Goal: Navigation & Orientation: Find specific page/section

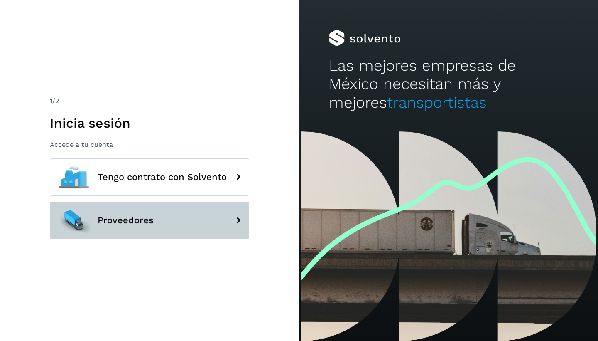
click at [169, 227] on button "Proveedores" at bounding box center [149, 219] width 199 height 37
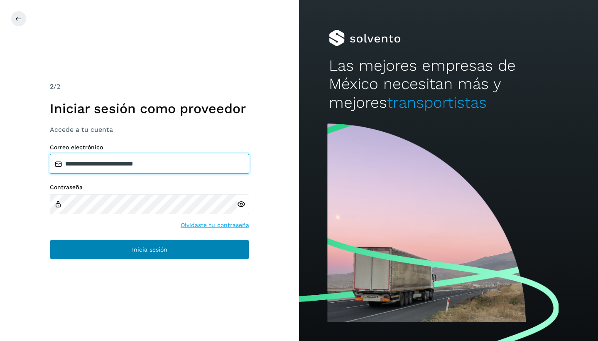
type input "**********"
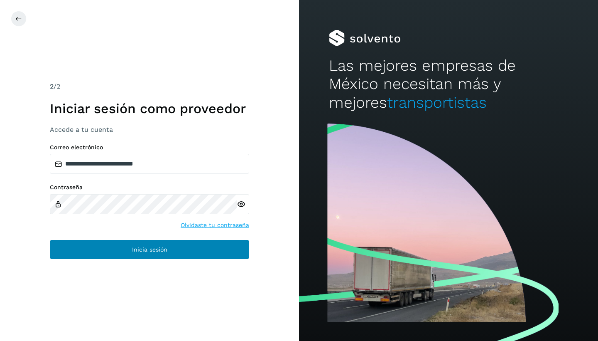
click at [118, 240] on button "Inicia sesión" at bounding box center [149, 249] width 199 height 20
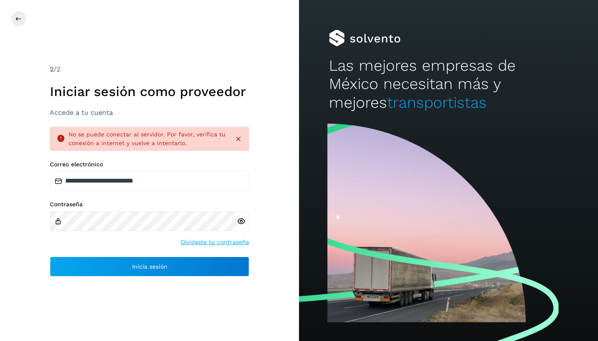
click at [384, 143] on div at bounding box center [448, 230] width 299 height 221
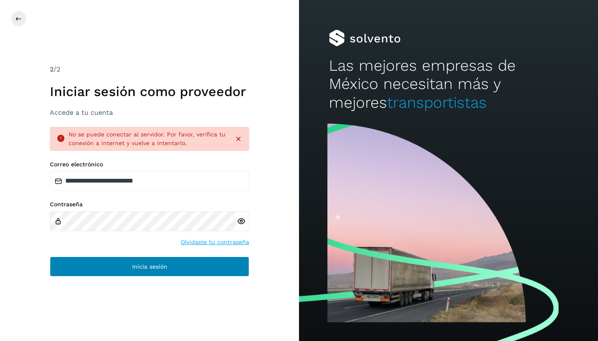
click at [182, 268] on button "Inicia sesión" at bounding box center [149, 266] width 199 height 20
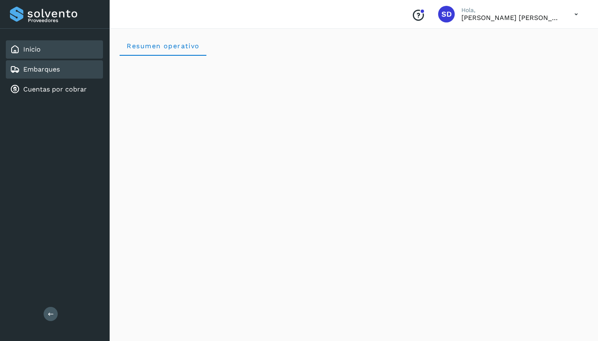
click at [63, 68] on div "Embarques" at bounding box center [54, 69] width 97 height 18
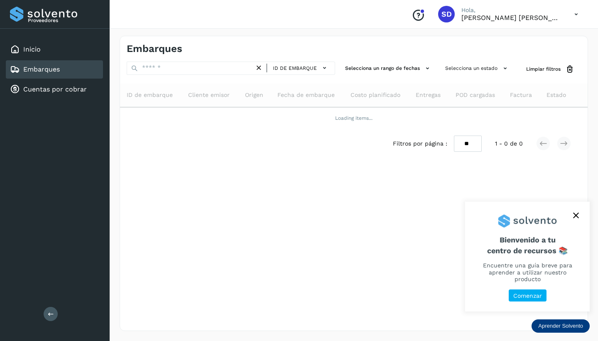
click at [577, 218] on icon "close," at bounding box center [575, 214] width 5 height 5
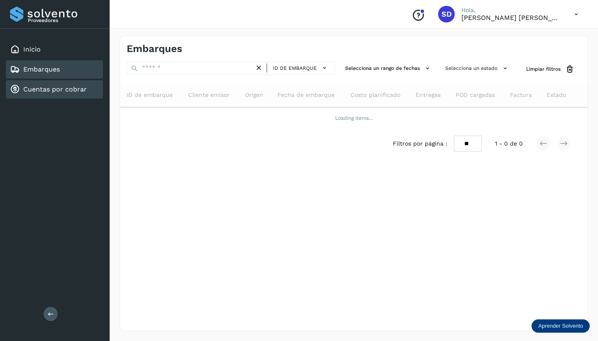
click at [66, 92] on link "Cuentas por cobrar" at bounding box center [55, 89] width 64 height 8
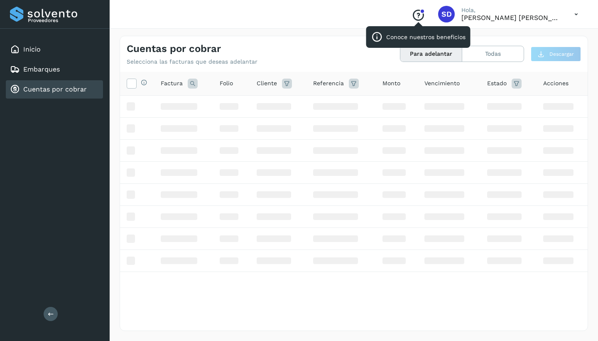
click at [425, 17] on icon "Conoce nuestros beneficios" at bounding box center [418, 15] width 13 height 13
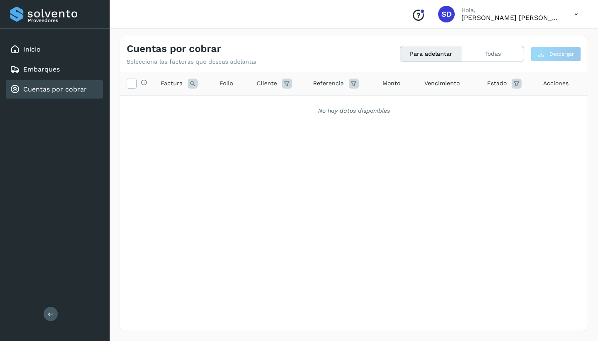
click at [444, 59] on button "Para adelantar" at bounding box center [431, 53] width 62 height 15
click at [430, 55] on button "Para adelantar" at bounding box center [431, 53] width 62 height 15
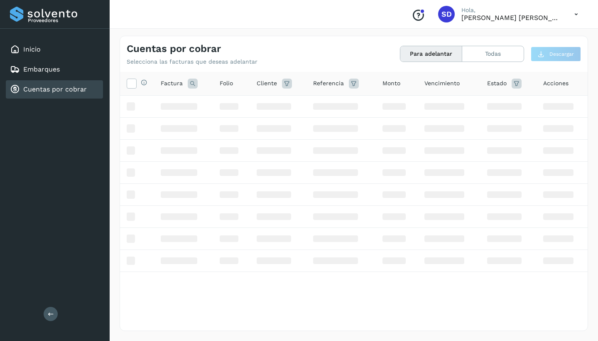
click at [491, 17] on p "[PERSON_NAME] [PERSON_NAME] [PERSON_NAME]" at bounding box center [511, 18] width 100 height 8
click at [573, 12] on icon at bounding box center [576, 14] width 17 height 17
click at [577, 13] on div at bounding box center [299, 170] width 598 height 341
click at [55, 64] on div "Embarques" at bounding box center [54, 69] width 97 height 18
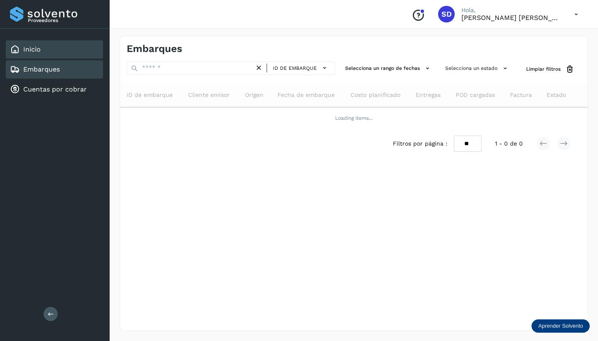
click at [81, 51] on div "Inicio" at bounding box center [54, 49] width 97 height 18
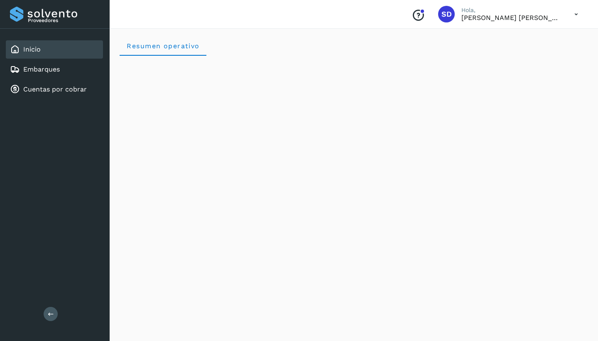
click at [577, 12] on icon at bounding box center [576, 14] width 17 height 17
click at [516, 66] on div at bounding box center [299, 170] width 598 height 341
click at [78, 62] on div "Embarques" at bounding box center [54, 69] width 97 height 18
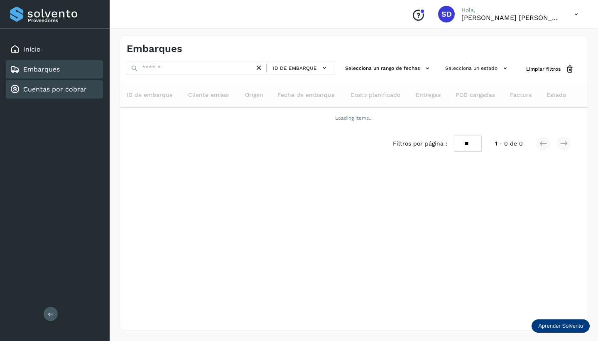
click at [71, 86] on link "Cuentas por cobrar" at bounding box center [55, 89] width 64 height 8
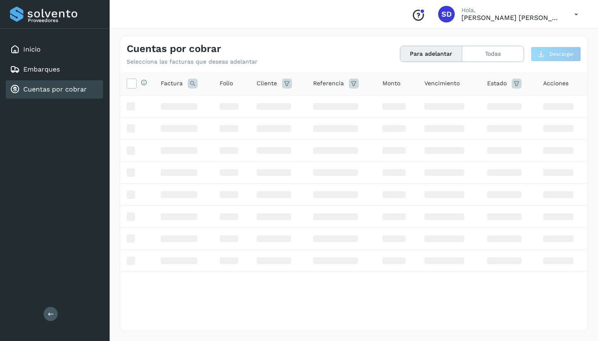
click at [576, 15] on icon at bounding box center [576, 14] width 17 height 17
click at [576, 15] on div at bounding box center [299, 170] width 598 height 341
